Goal: Transaction & Acquisition: Obtain resource

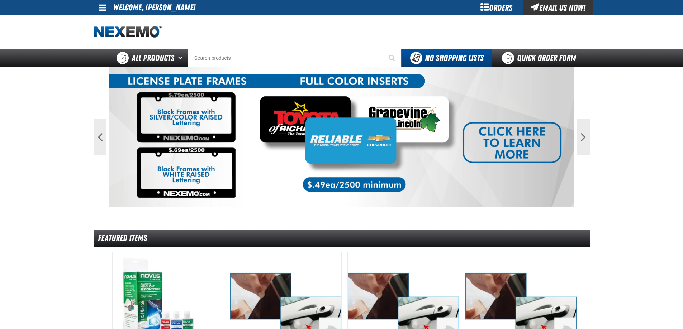
click at [504, 10] on div "Orders" at bounding box center [497, 7] width 54 height 15
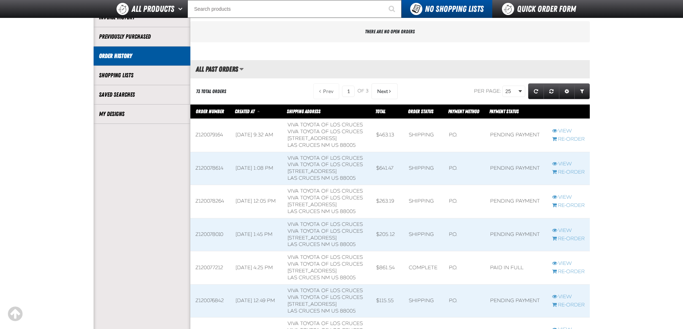
scroll to position [143, 0]
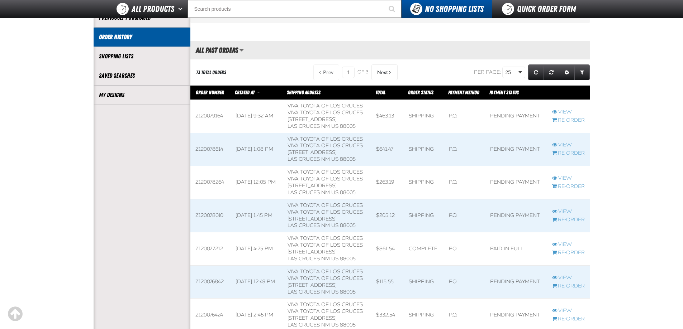
click at [274, 117] on span at bounding box center [257, 116] width 52 height 33
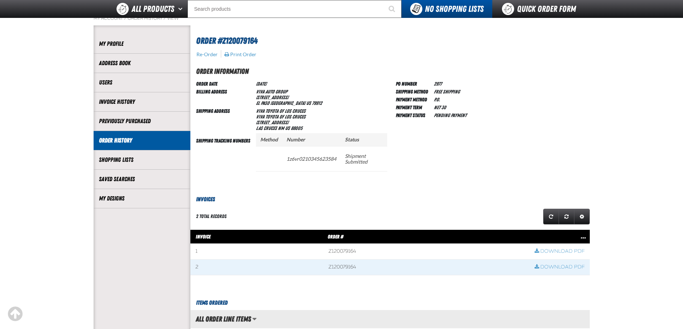
scroll to position [72, 0]
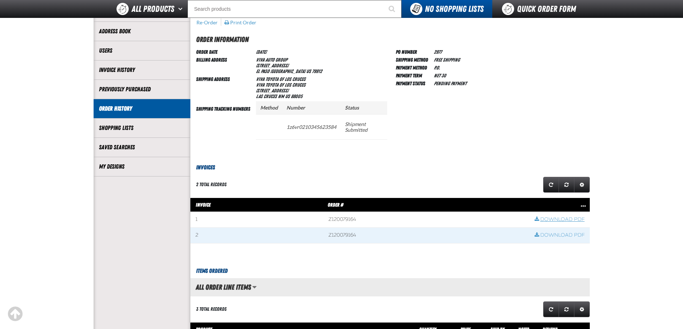
click at [568, 217] on link "Download PDF" at bounding box center [560, 220] width 50 height 7
drag, startPoint x: 554, startPoint y: 234, endPoint x: 536, endPoint y: 221, distance: 22.7
click at [554, 234] on link "Download PDF" at bounding box center [560, 235] width 50 height 7
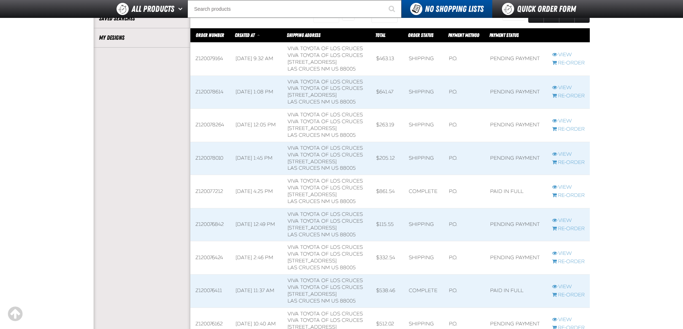
scroll to position [215, 0]
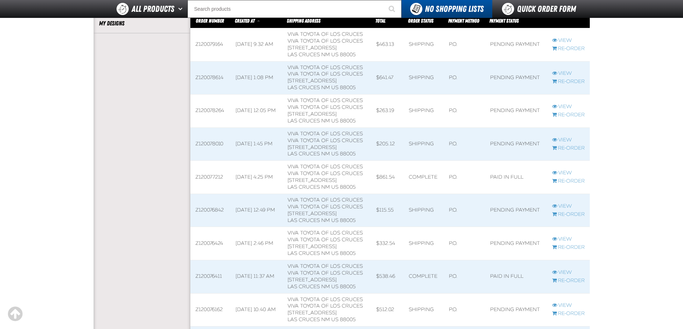
click at [227, 80] on span at bounding box center [210, 78] width 41 height 33
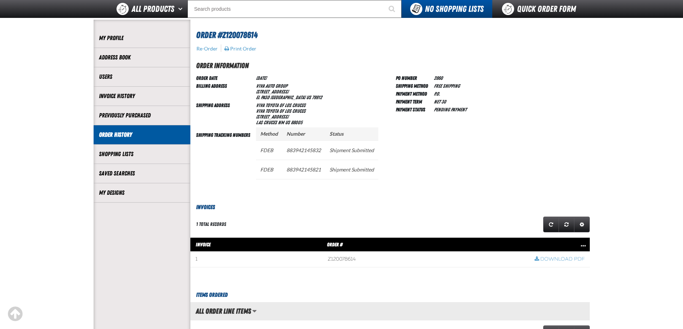
scroll to position [108, 0]
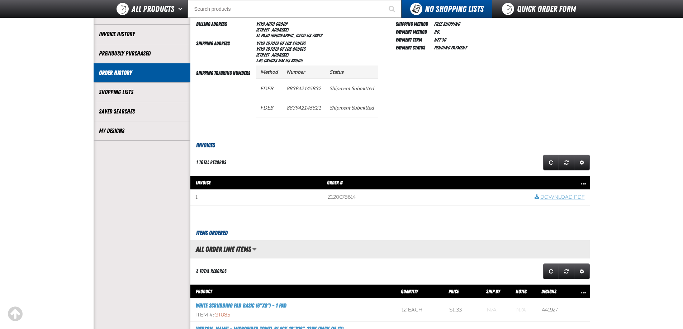
click at [547, 199] on link "Download PDF" at bounding box center [560, 197] width 50 height 7
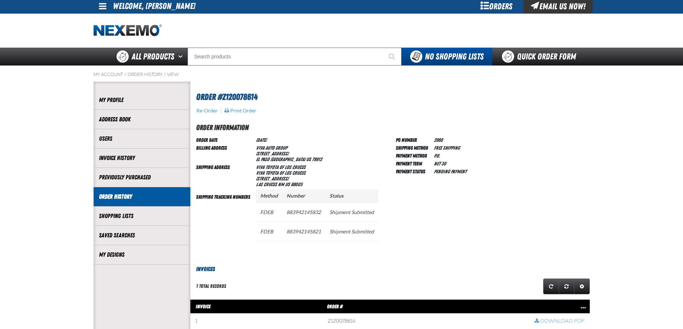
scroll to position [0, 0]
